Goal: Task Accomplishment & Management: Manage account settings

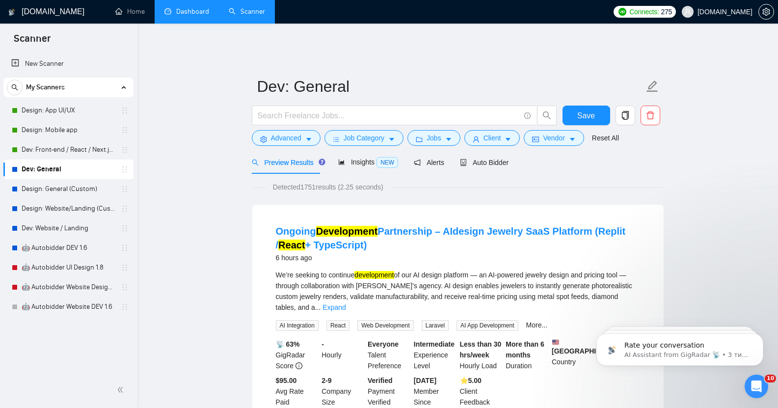
click at [189, 15] on link "Dashboard" at bounding box center [186, 11] width 45 height 8
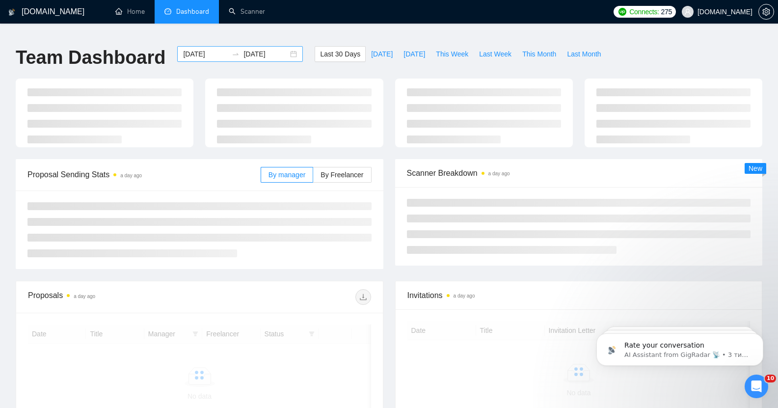
click at [191, 50] on input "[DATE]" at bounding box center [205, 54] width 45 height 11
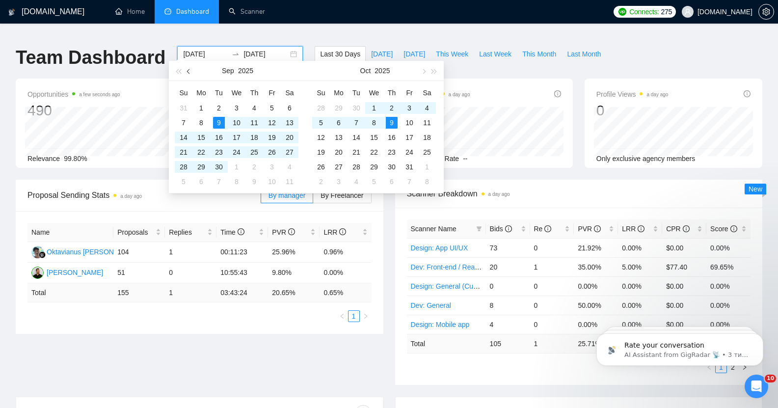
click at [189, 71] on span "button" at bounding box center [189, 71] width 5 height 5
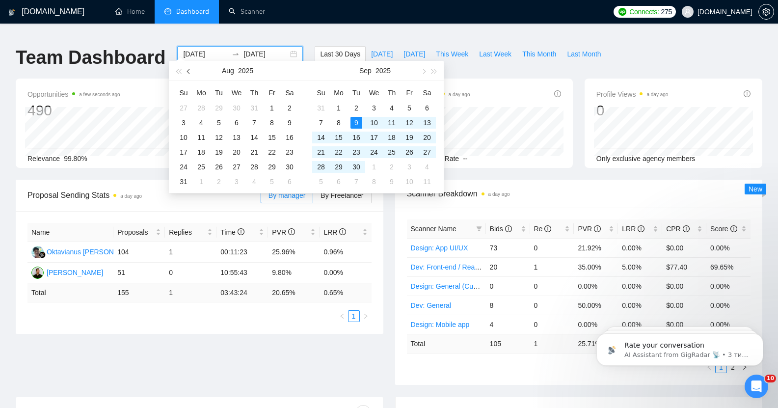
click at [189, 71] on span "button" at bounding box center [189, 71] width 5 height 5
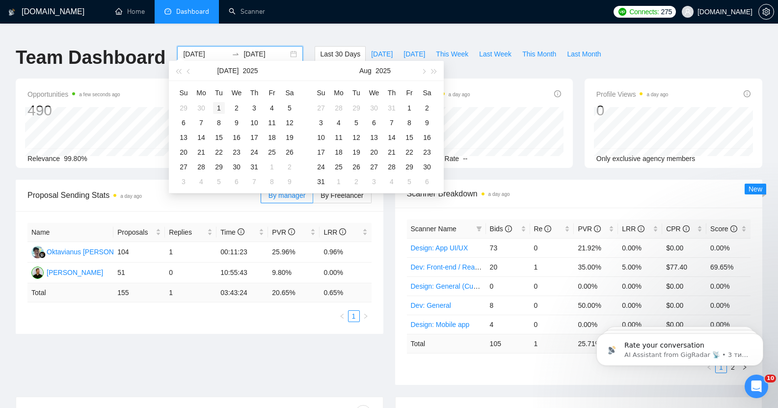
type input "[DATE]"
click at [218, 107] on div "1" at bounding box center [219, 108] width 12 height 12
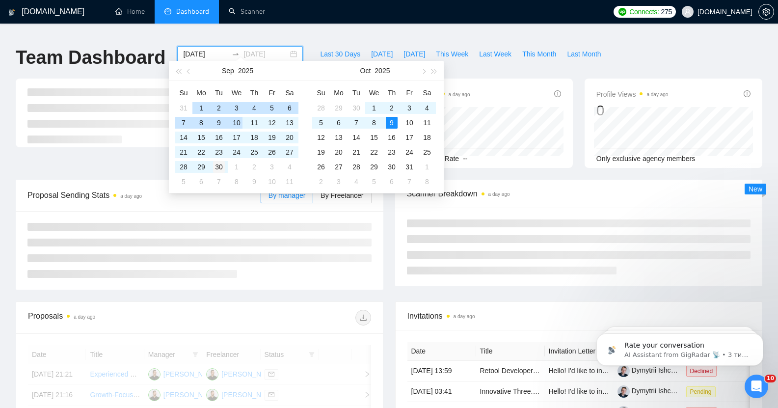
type input "[DATE]"
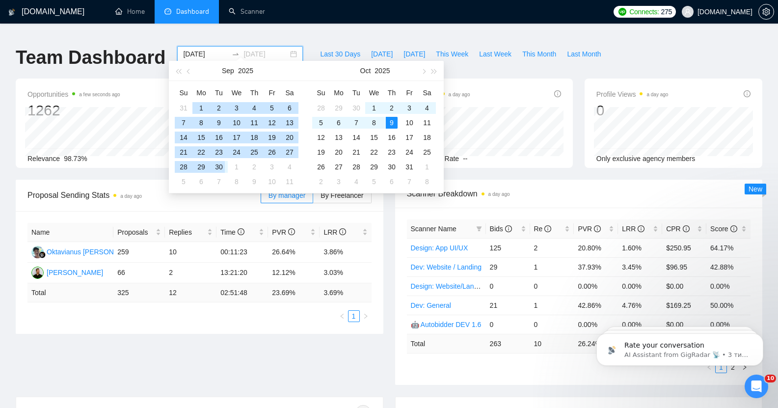
click at [219, 166] on div "30" at bounding box center [219, 167] width 12 height 12
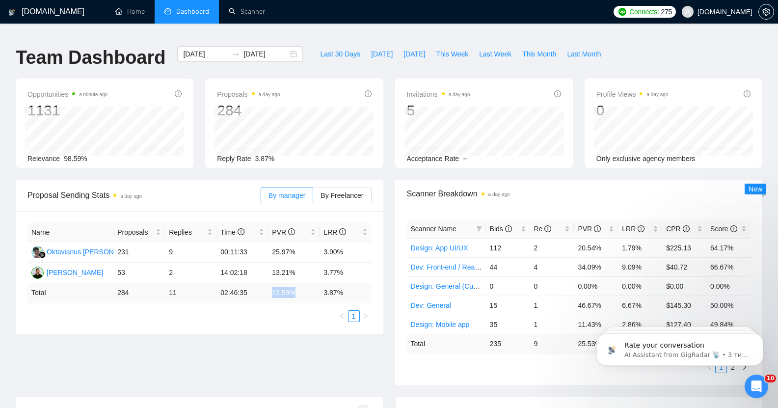
drag, startPoint x: 266, startPoint y: 287, endPoint x: 298, endPoint y: 289, distance: 31.5
click at [298, 289] on tr "Total 284 11 02:46:35 23.59 % 3.87 %" at bounding box center [199, 292] width 344 height 19
copy tr "23.59 %"
drag, startPoint x: 320, startPoint y: 285, endPoint x: 348, endPoint y: 286, distance: 28.0
click at [348, 286] on td "3.87 %" at bounding box center [346, 292] width 52 height 19
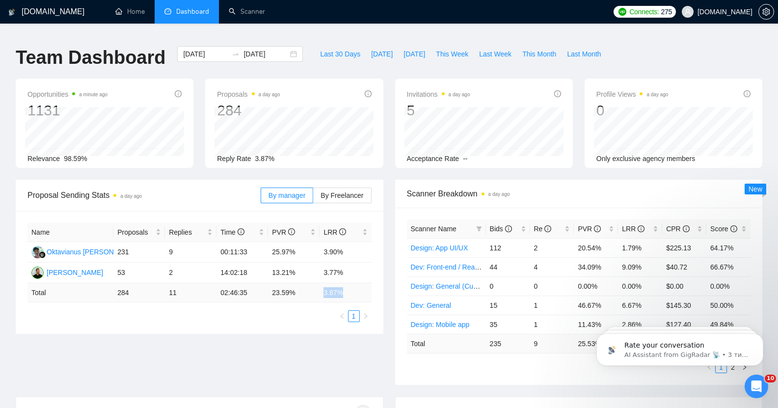
copy td "3.87 %"
click at [248, 14] on link "Scanner" at bounding box center [247, 11] width 36 height 8
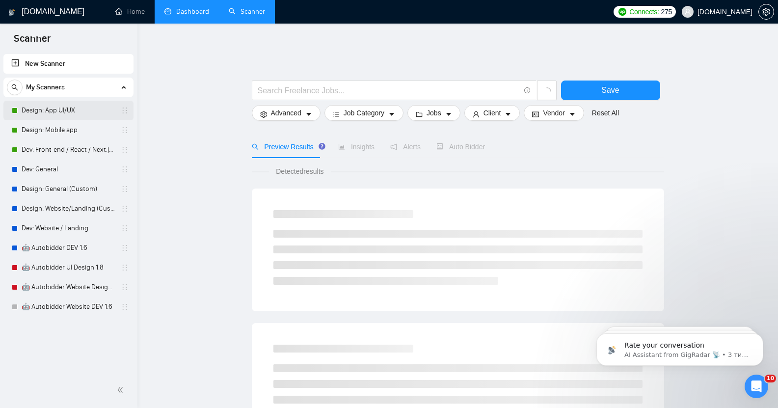
click at [76, 112] on link "Design: App UI/UX" at bounding box center [68, 111] width 93 height 20
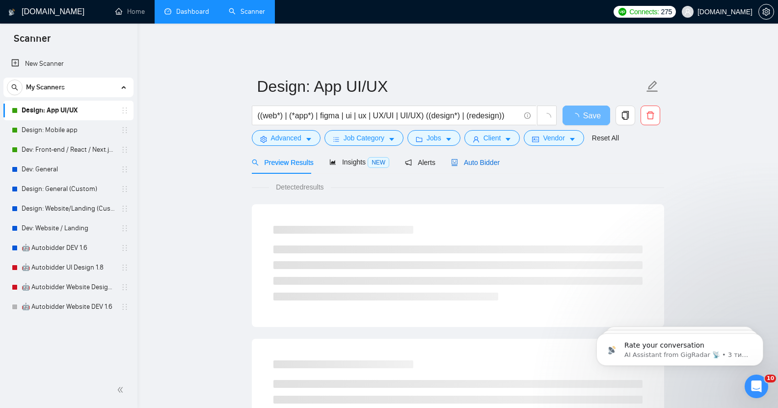
click at [384, 159] on span "Auto Bidder" at bounding box center [475, 163] width 49 height 8
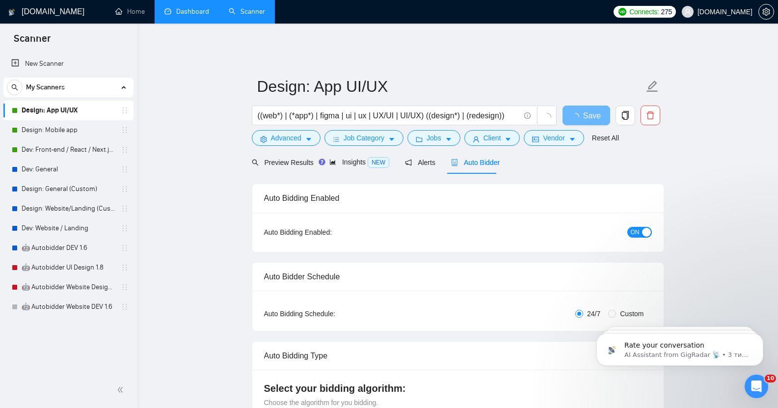
checkbox input "true"
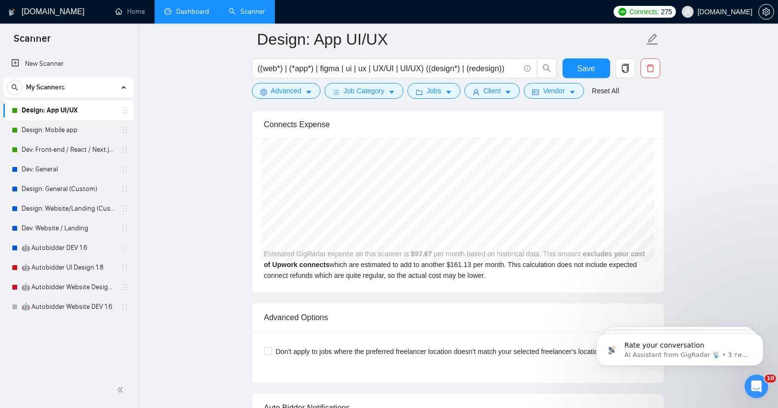
scroll to position [2045, 0]
click at [75, 188] on link "Design: General (Custom)" at bounding box center [68, 189] width 93 height 20
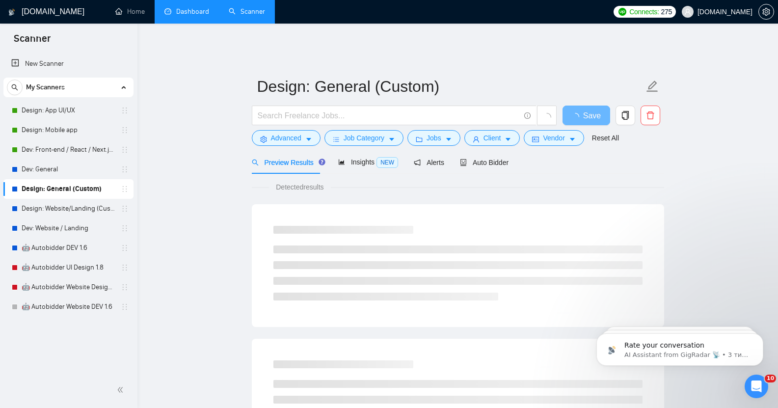
click at [384, 156] on div "Preview Results Insights NEW Alerts Auto Bidder" at bounding box center [458, 162] width 412 height 23
click at [384, 159] on span "Auto Bidder" at bounding box center [484, 163] width 49 height 8
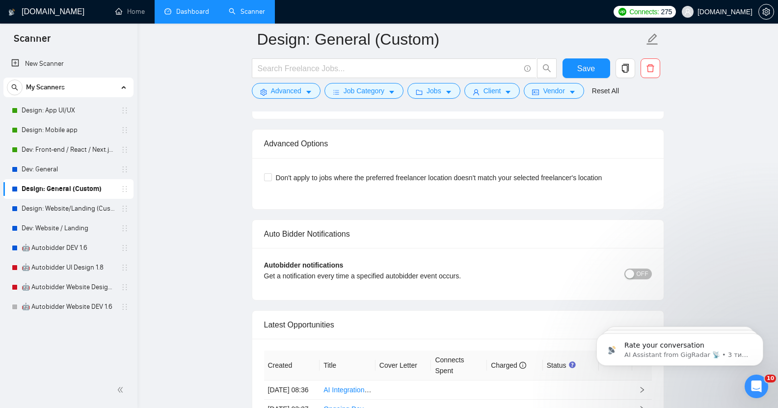
scroll to position [2254, 0]
click at [59, 110] on link "Design: App UI/UX" at bounding box center [68, 111] width 93 height 20
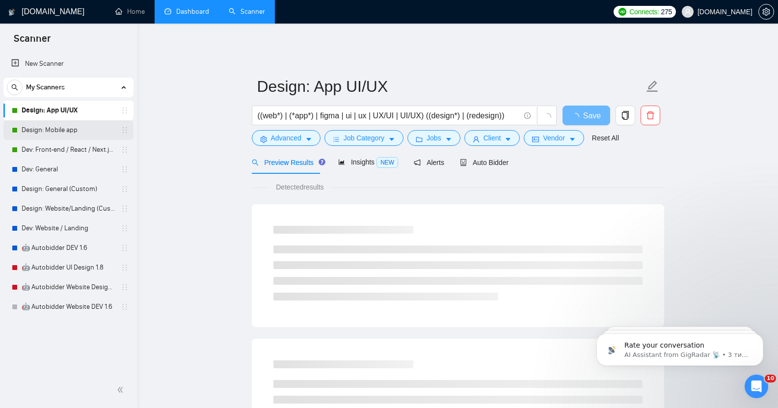
click at [73, 134] on link "Design: Mobile app" at bounding box center [68, 130] width 93 height 20
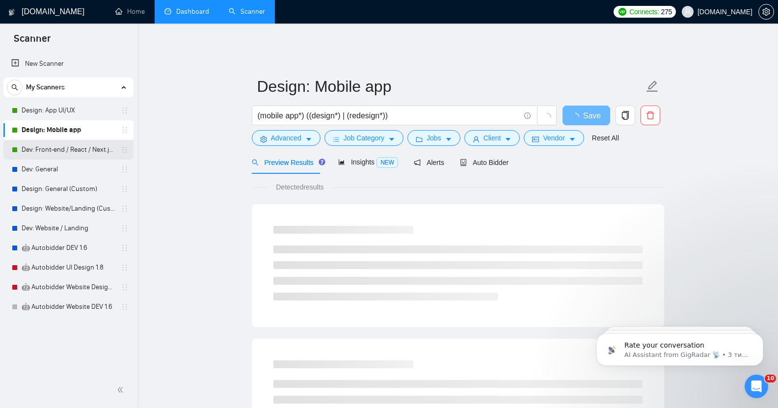
click at [67, 154] on link "Dev: Front-end / React / Next.js / WebGL / GSAP" at bounding box center [68, 150] width 93 height 20
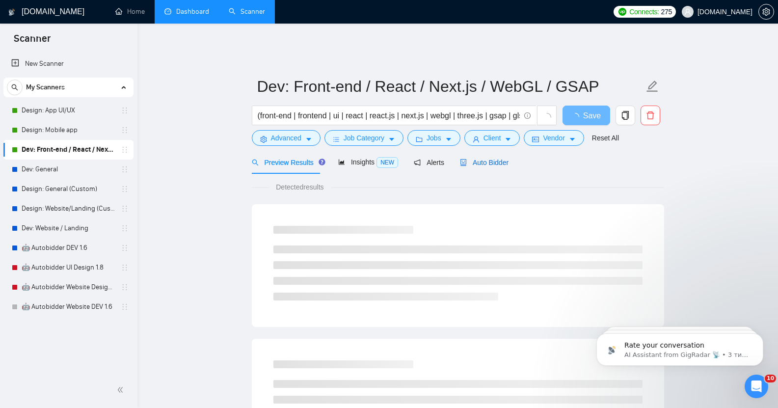
click at [384, 159] on span "Auto Bidder" at bounding box center [484, 163] width 49 height 8
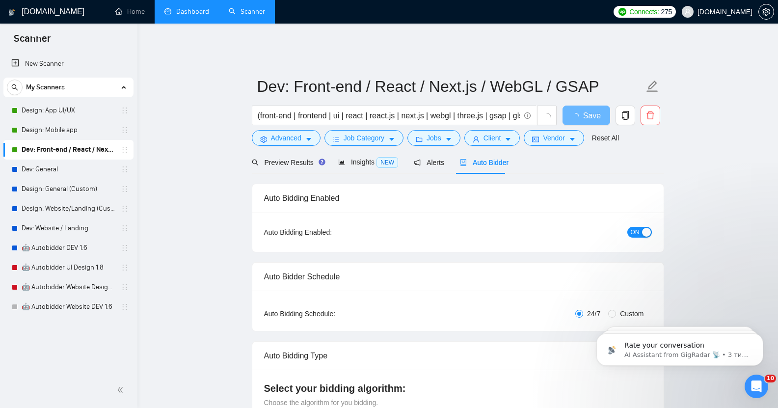
checkbox input "true"
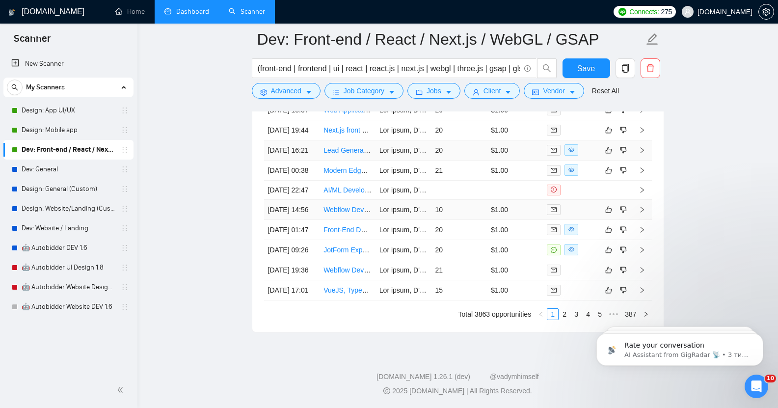
scroll to position [2693, 0]
click at [384, 313] on link "2" at bounding box center [564, 314] width 11 height 11
click at [384, 320] on link "3" at bounding box center [576, 314] width 11 height 11
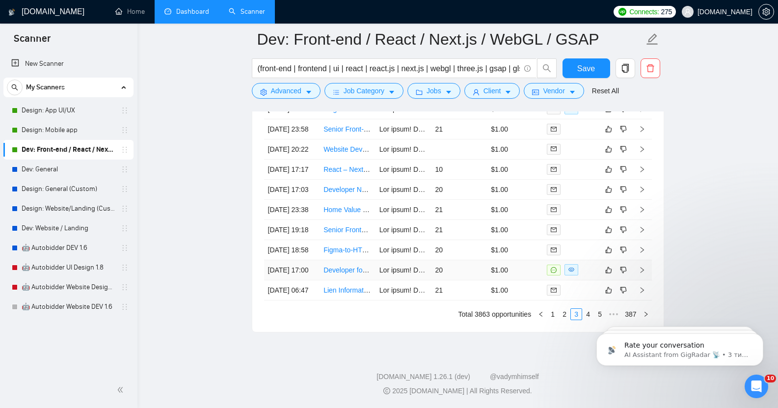
scroll to position [2631, 0]
click at [384, 376] on html "Rate your conversation AI Assistant from GigRadar 📡 • 3 тиж. тому Rate your con…" at bounding box center [680, 347] width 196 height 69
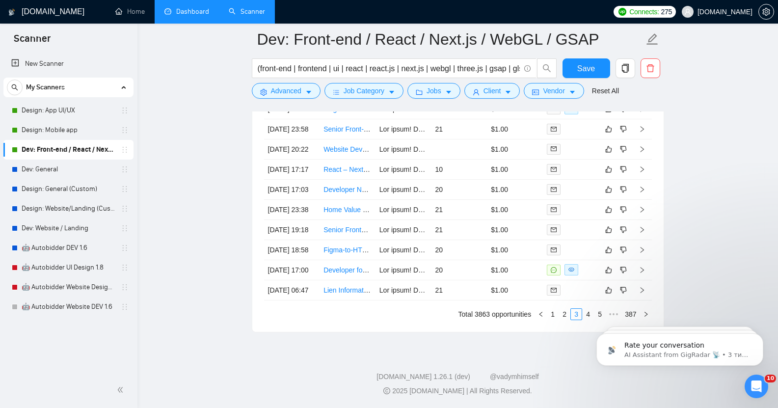
click at [384, 318] on html "Rate your conversation AI Assistant from GigRadar 📡 • 3 тиж. тому Rate your con…" at bounding box center [680, 347] width 196 height 69
click at [384, 317] on body "Rate your conversation AI Assistant from GigRadar 📡 • 3 тиж. тому Rate your con…" at bounding box center [680, 347] width 189 height 61
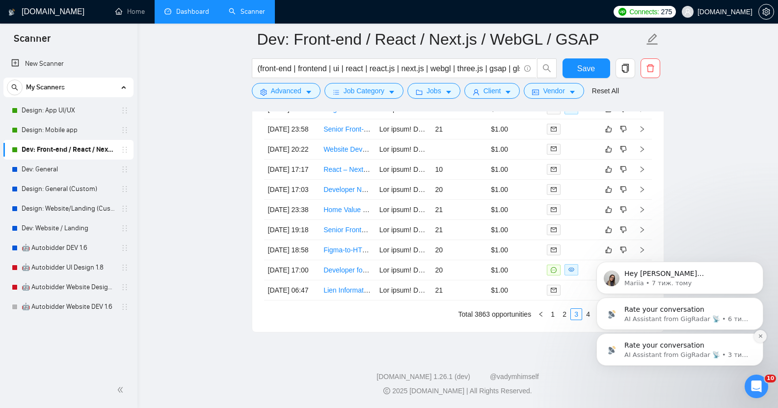
click at [384, 334] on icon "Dismiss notification" at bounding box center [760, 335] width 5 height 5
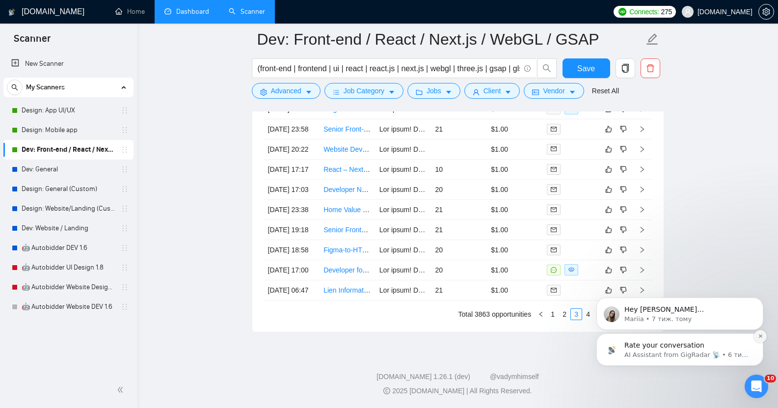
click at [384, 335] on icon "Dismiss notification" at bounding box center [760, 335] width 3 height 3
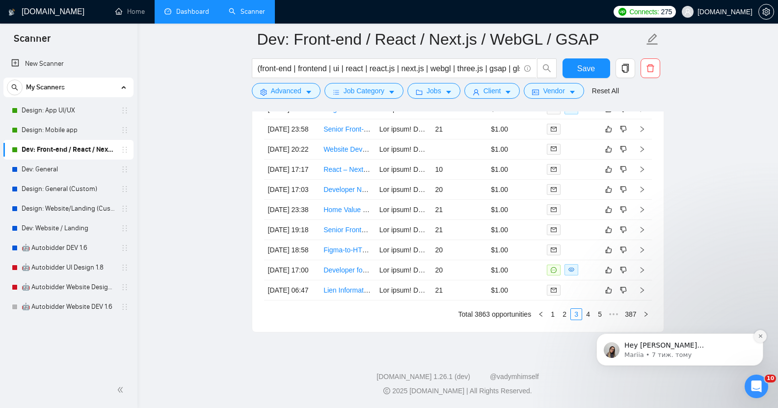
click at [384, 334] on button "Dismiss notification" at bounding box center [760, 336] width 13 height 13
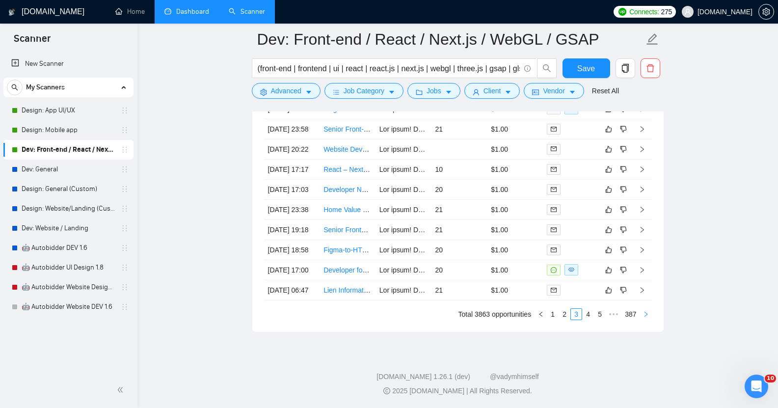
click at [384, 317] on icon "right" at bounding box center [646, 314] width 6 height 6
click at [384, 317] on icon "left" at bounding box center [529, 314] width 3 height 5
click at [131, 14] on link "Home" at bounding box center [129, 11] width 29 height 8
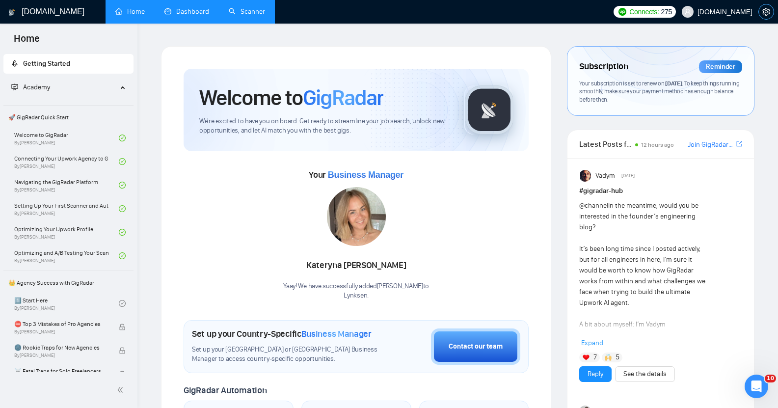
click at [384, 12] on icon "setting" at bounding box center [766, 12] width 8 height 8
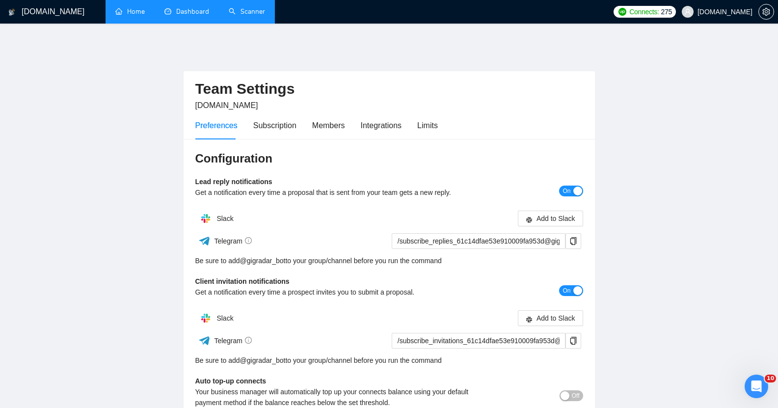
click at [186, 13] on link "Dashboard" at bounding box center [186, 11] width 45 height 8
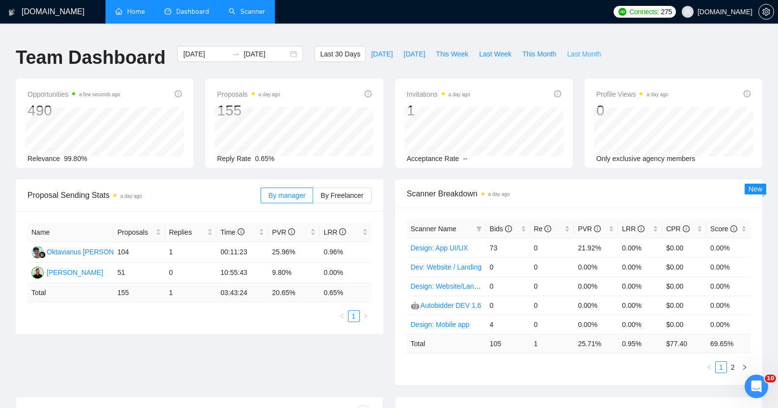
click at [384, 49] on span "Last Month" at bounding box center [584, 54] width 34 height 11
type input "[DATE]"
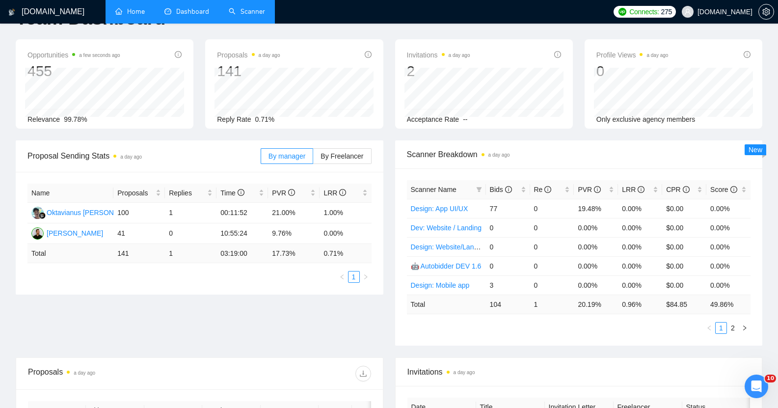
scroll to position [37, 0]
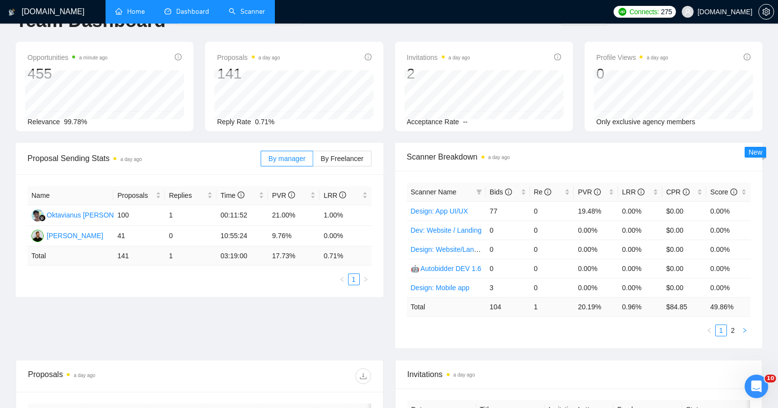
click at [384, 327] on icon "right" at bounding box center [745, 330] width 6 height 6
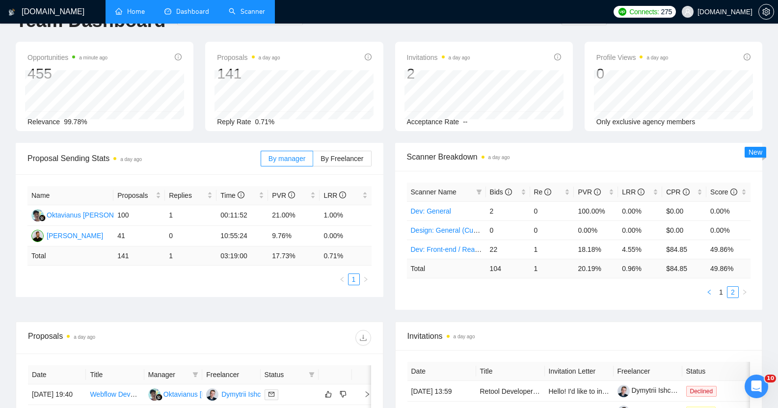
click at [384, 286] on button "button" at bounding box center [710, 292] width 12 height 12
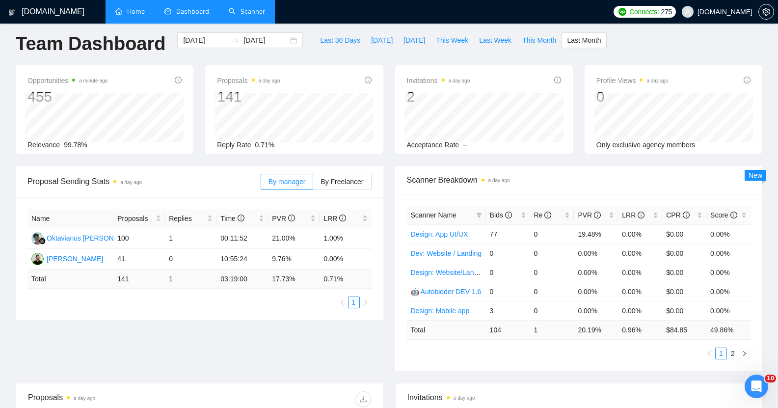
scroll to position [13, 0]
click at [384, 174] on span "Scanner Breakdown a day ago" at bounding box center [579, 180] width 344 height 12
click at [384, 178] on span "a day ago" at bounding box center [496, 180] width 28 height 11
click at [232, 14] on link "Scanner" at bounding box center [247, 11] width 36 height 8
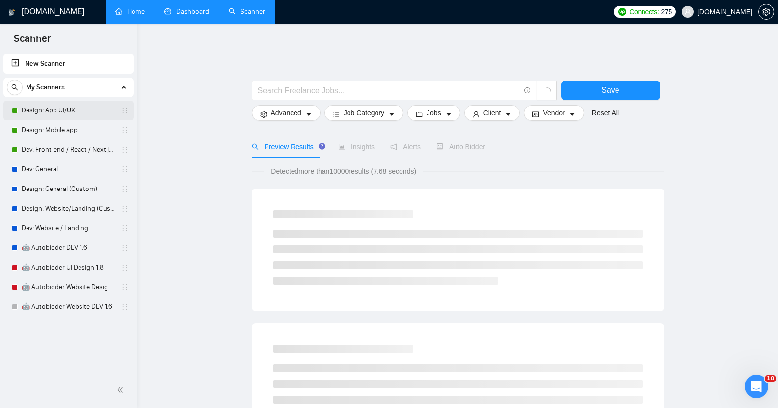
click at [57, 111] on link "Design: App UI/UX" at bounding box center [68, 111] width 93 height 20
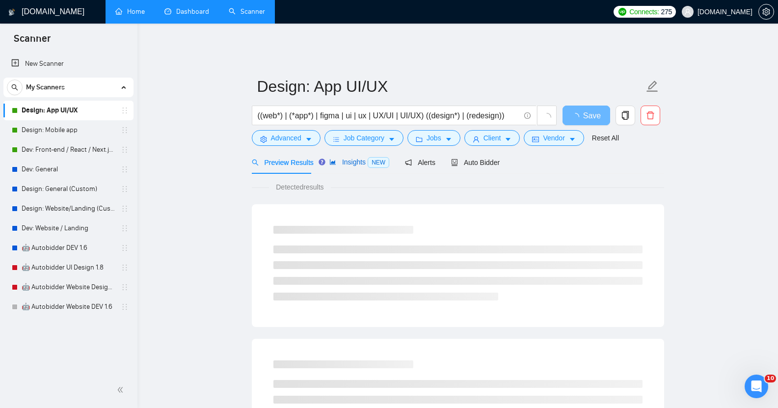
click at [347, 157] on div "Insights NEW" at bounding box center [359, 162] width 60 height 11
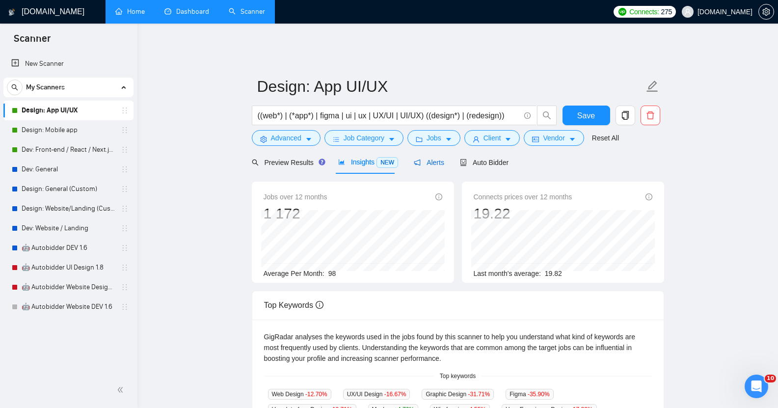
click at [384, 159] on icon "notification" at bounding box center [417, 162] width 6 height 6
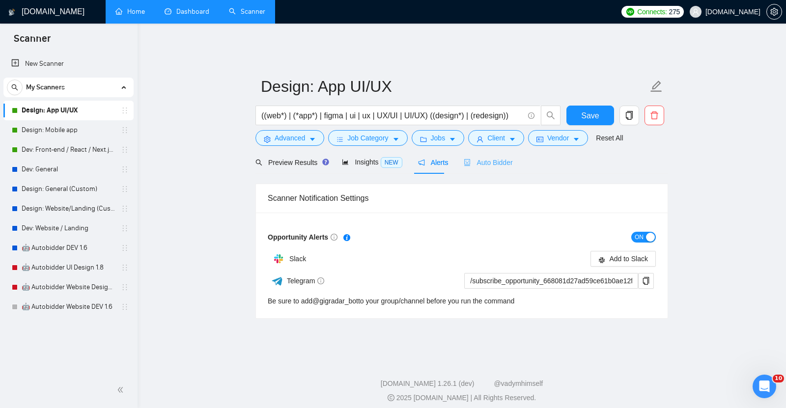
click at [384, 151] on div "Auto Bidder" at bounding box center [487, 162] width 49 height 23
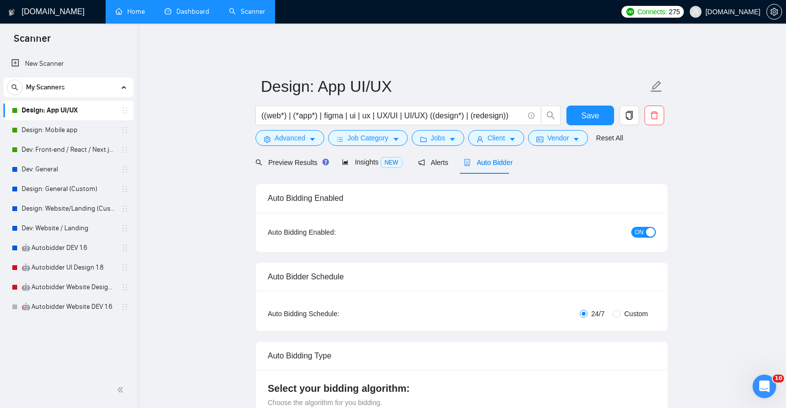
checkbox input "true"
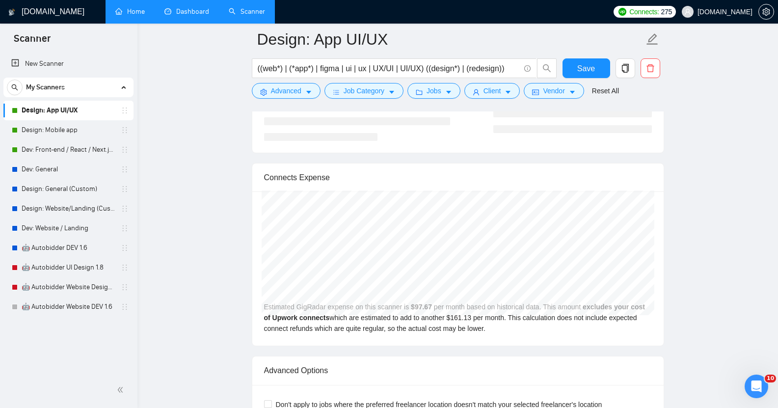
scroll to position [1995, 0]
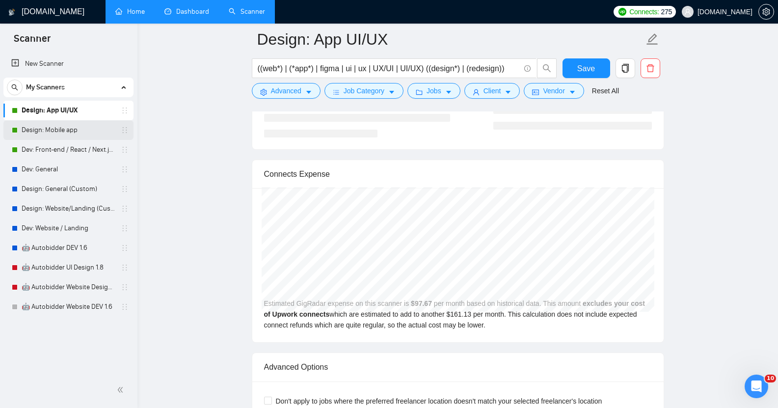
click at [64, 133] on link "Design: Mobile app" at bounding box center [68, 130] width 93 height 20
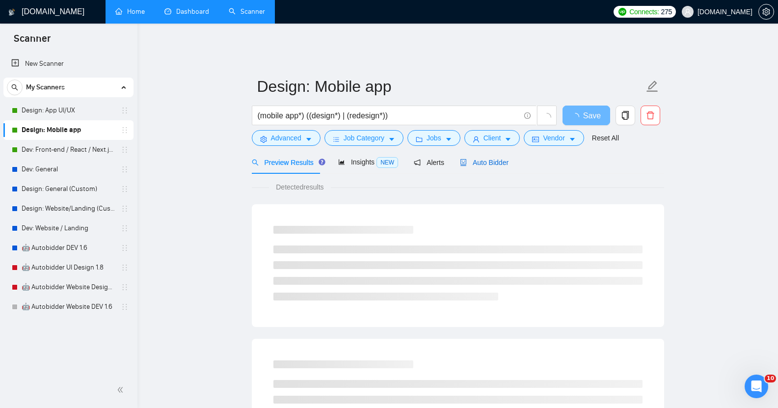
click at [384, 159] on span "Auto Bidder" at bounding box center [484, 163] width 49 height 8
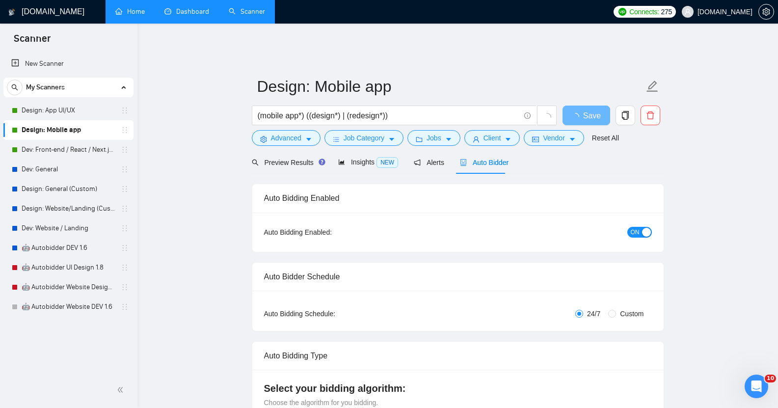
checkbox input "true"
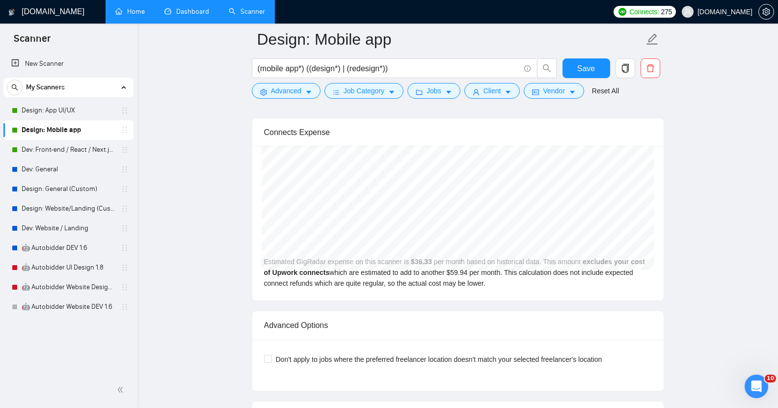
scroll to position [2038, 0]
click at [82, 150] on link "Dev: Front-end / React / Next.js / WebGL / GSAP" at bounding box center [68, 150] width 93 height 20
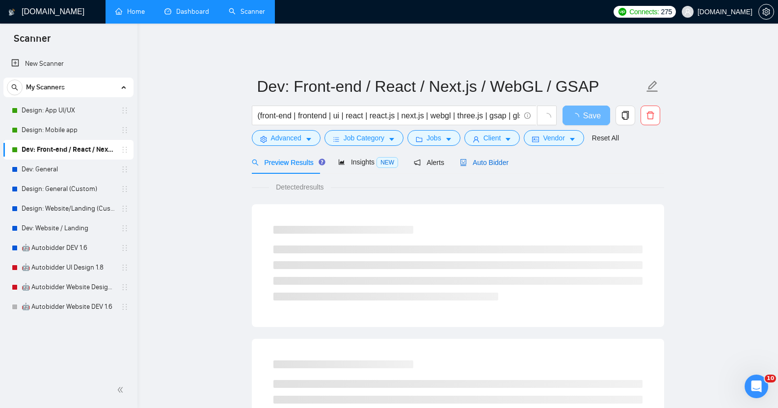
click at [384, 159] on span "Auto Bidder" at bounding box center [484, 163] width 49 height 8
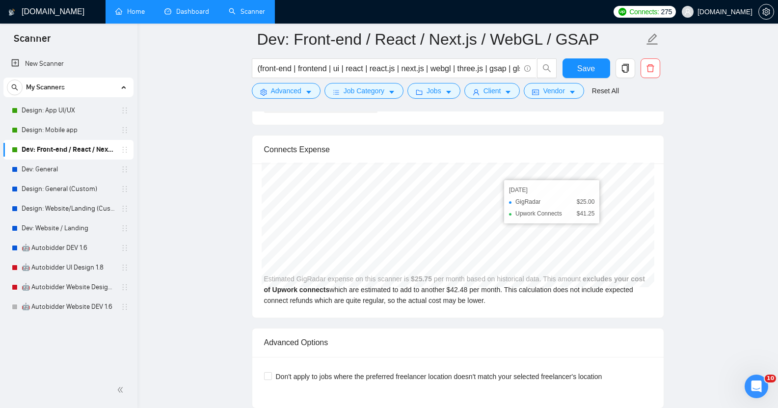
scroll to position [1989, 0]
click at [58, 173] on link "Dev: General" at bounding box center [68, 170] width 93 height 20
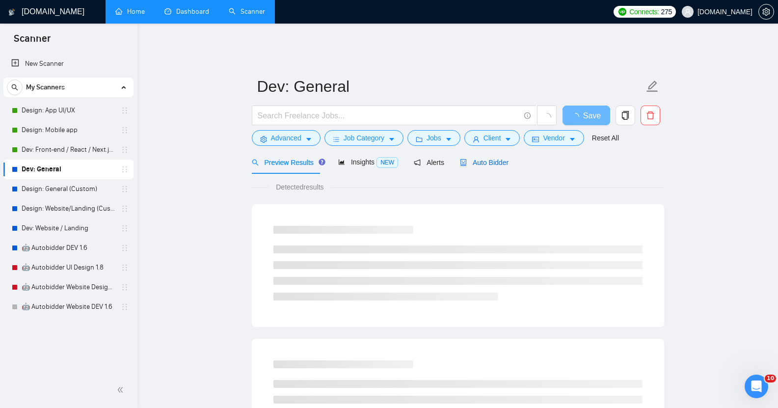
click at [384, 159] on span "Auto Bidder" at bounding box center [484, 163] width 49 height 8
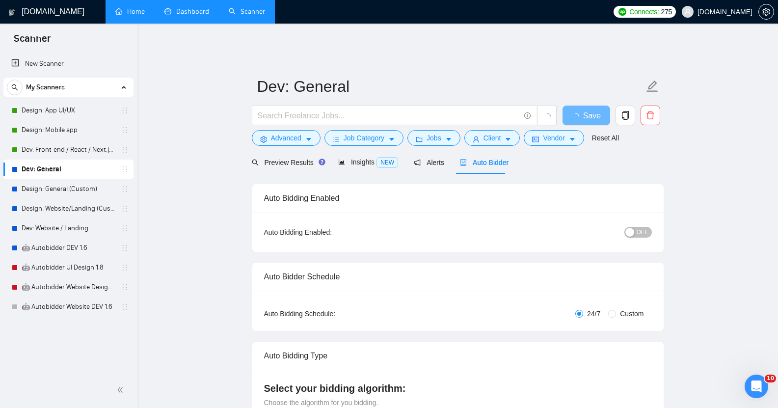
checkbox input "true"
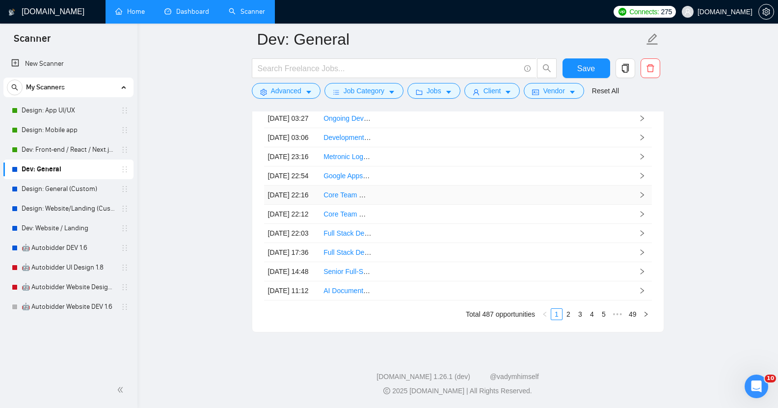
scroll to position [2693, 0]
click at [384, 316] on link "2" at bounding box center [568, 314] width 11 height 11
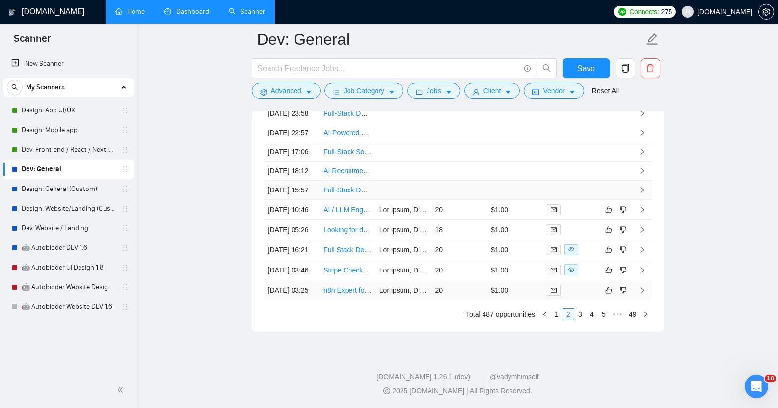
scroll to position [2670, 0]
click at [384, 320] on link "3" at bounding box center [580, 314] width 11 height 11
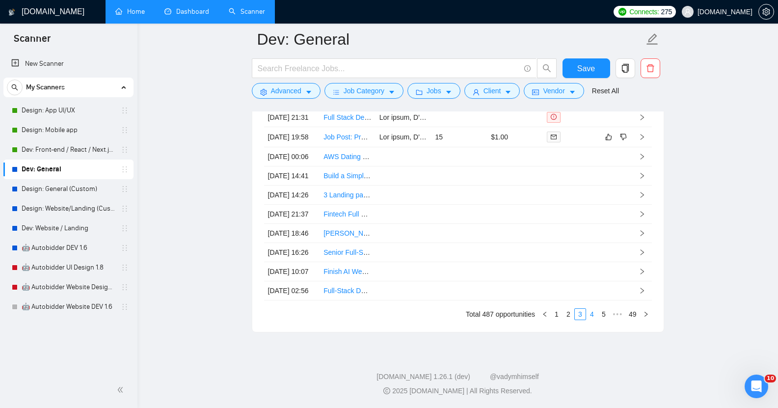
click at [384, 320] on link "4" at bounding box center [592, 314] width 11 height 11
click at [384, 320] on link "5" at bounding box center [592, 314] width 11 height 11
click at [384, 320] on link "6" at bounding box center [592, 314] width 11 height 11
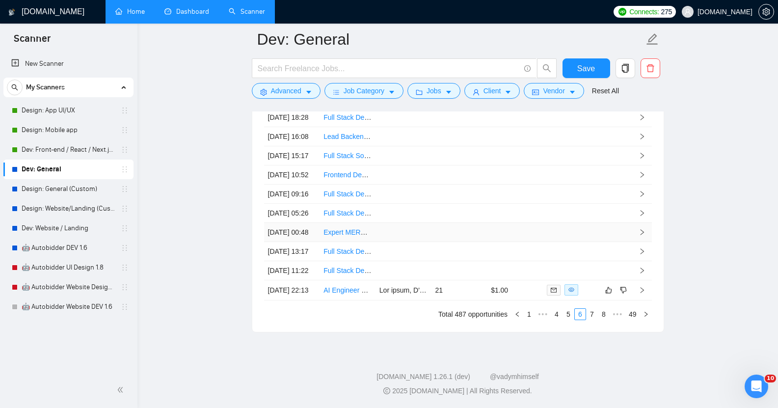
scroll to position [2681, 0]
click at [384, 320] on link "7" at bounding box center [592, 314] width 11 height 11
